Goal: Transaction & Acquisition: Purchase product/service

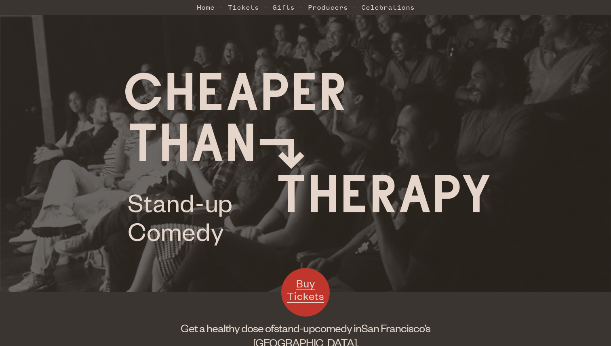
click at [311, 300] on span "Buy Tickets" at bounding box center [305, 290] width 37 height 26
click at [340, 104] on img at bounding box center [307, 159] width 364 height 173
